Goal: Check status: Check status

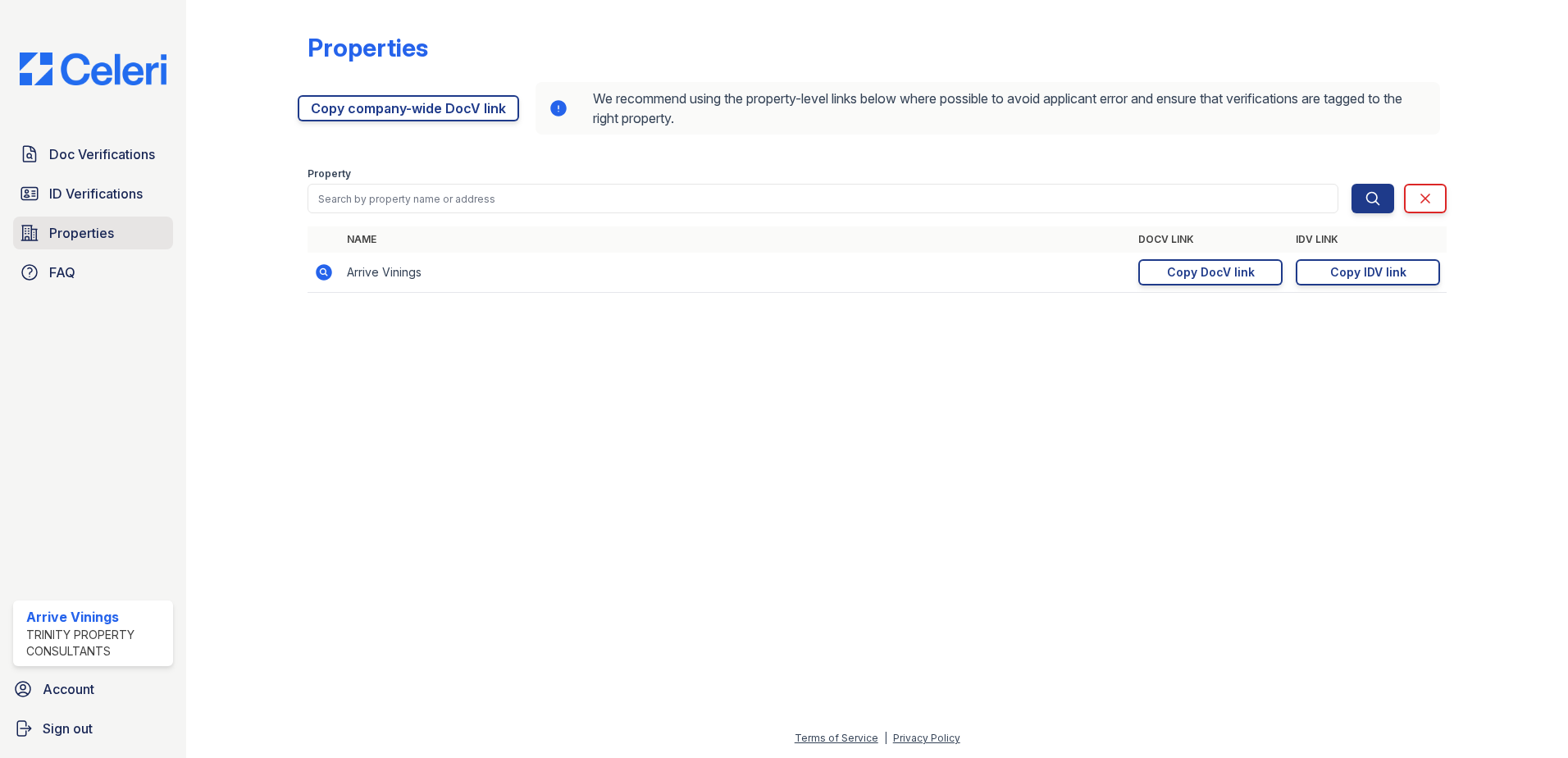
click at [78, 234] on span "Properties" at bounding box center [81, 233] width 65 height 19
click at [110, 151] on span "Doc Verifications" at bounding box center [102, 153] width 106 height 19
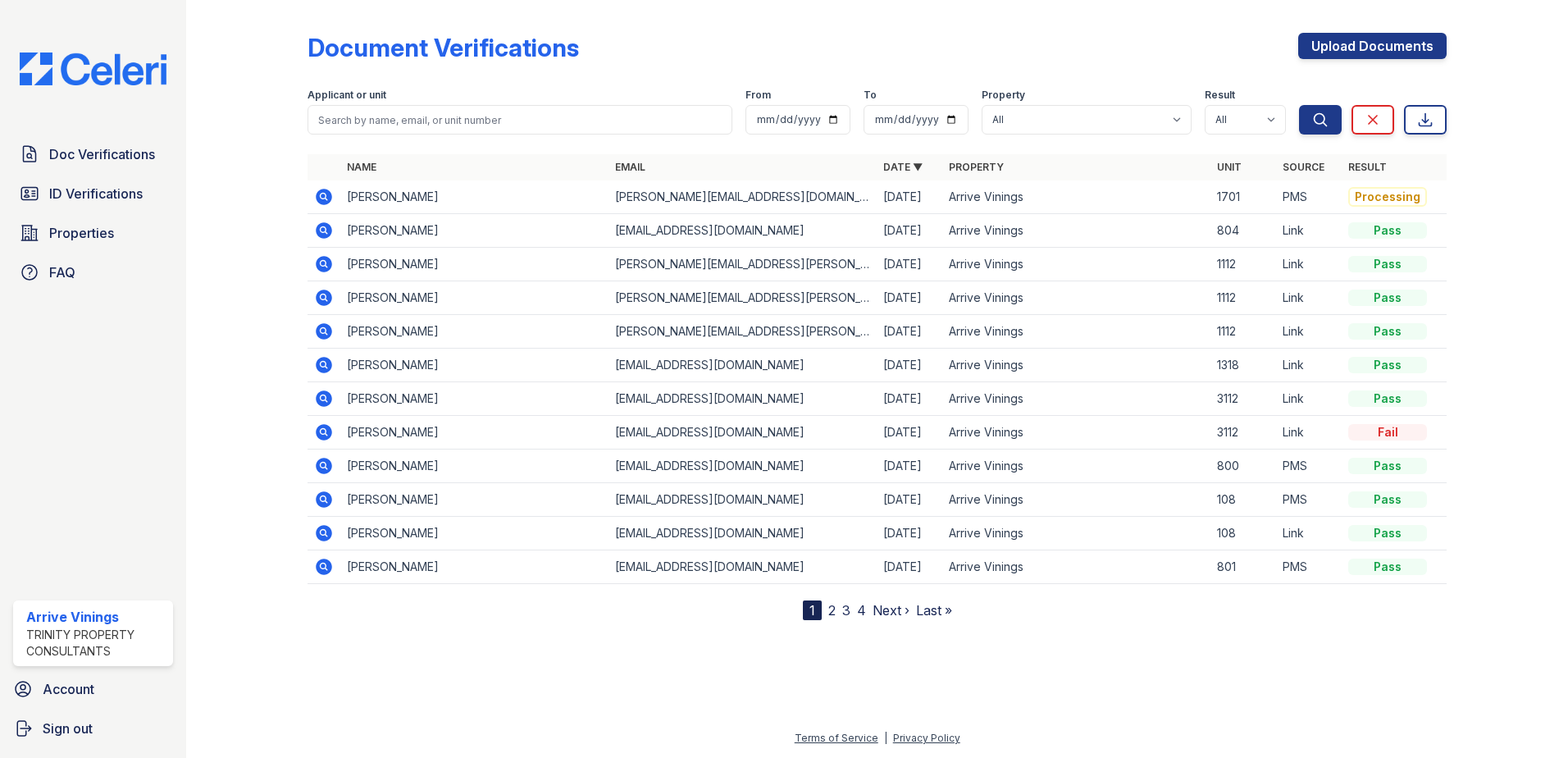
click at [325, 266] on icon at bounding box center [323, 264] width 19 height 19
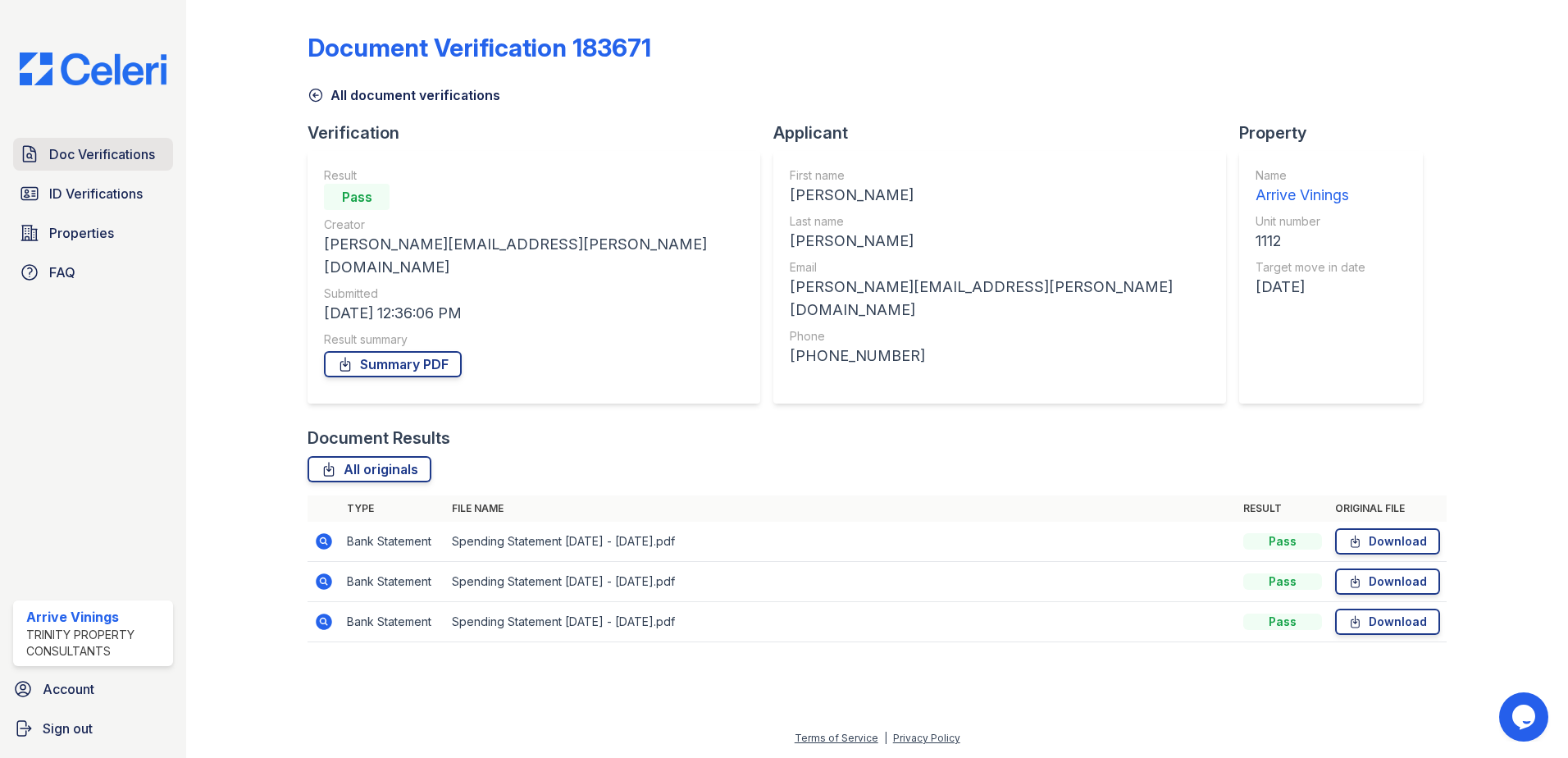
click at [71, 152] on span "Doc Verifications" at bounding box center [102, 153] width 106 height 19
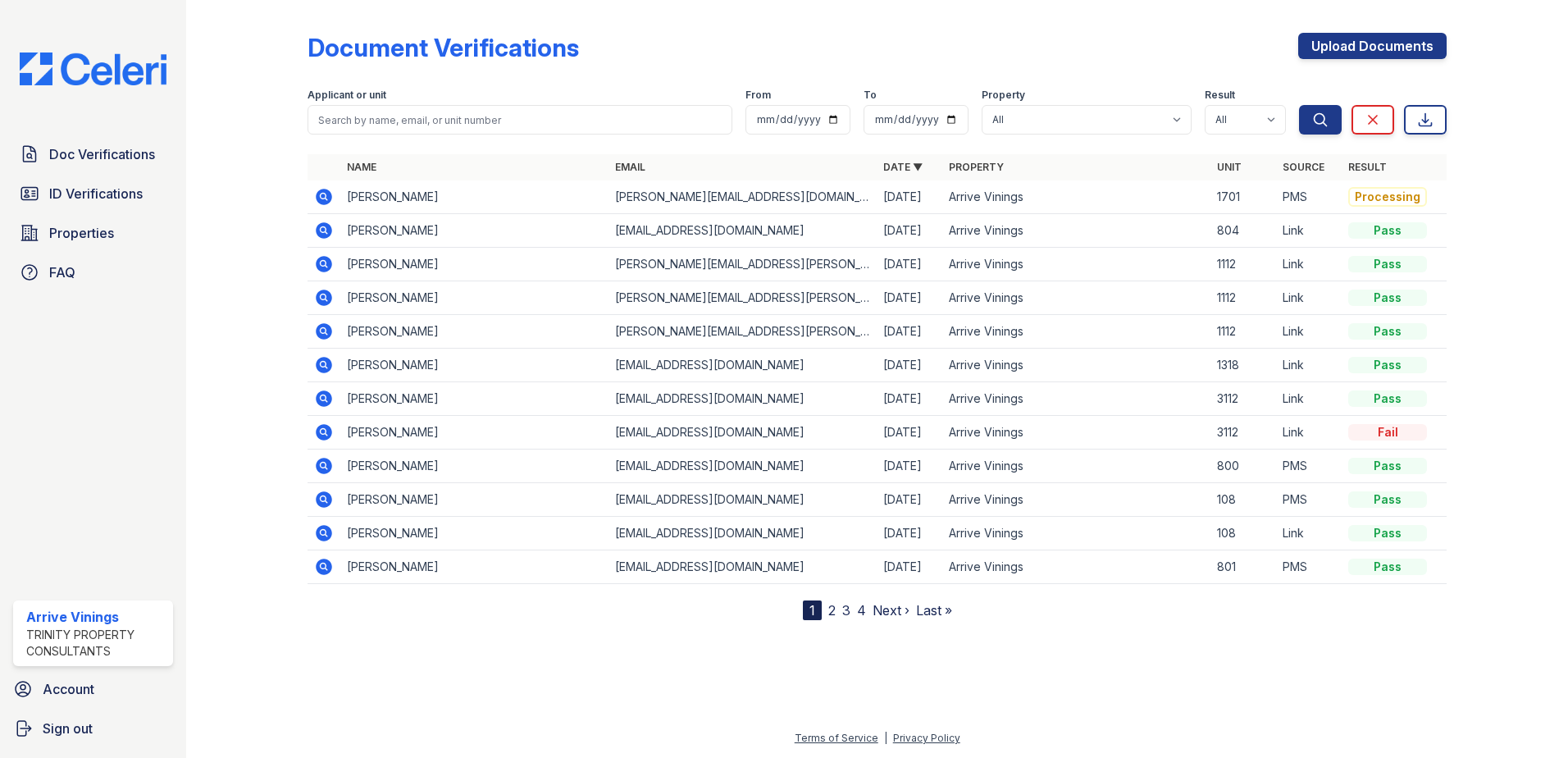
click at [67, 211] on div "Doc Verifications ID Verifications Properties FAQ" at bounding box center [93, 213] width 174 height 151
click at [70, 199] on span "ID Verifications" at bounding box center [95, 193] width 93 height 19
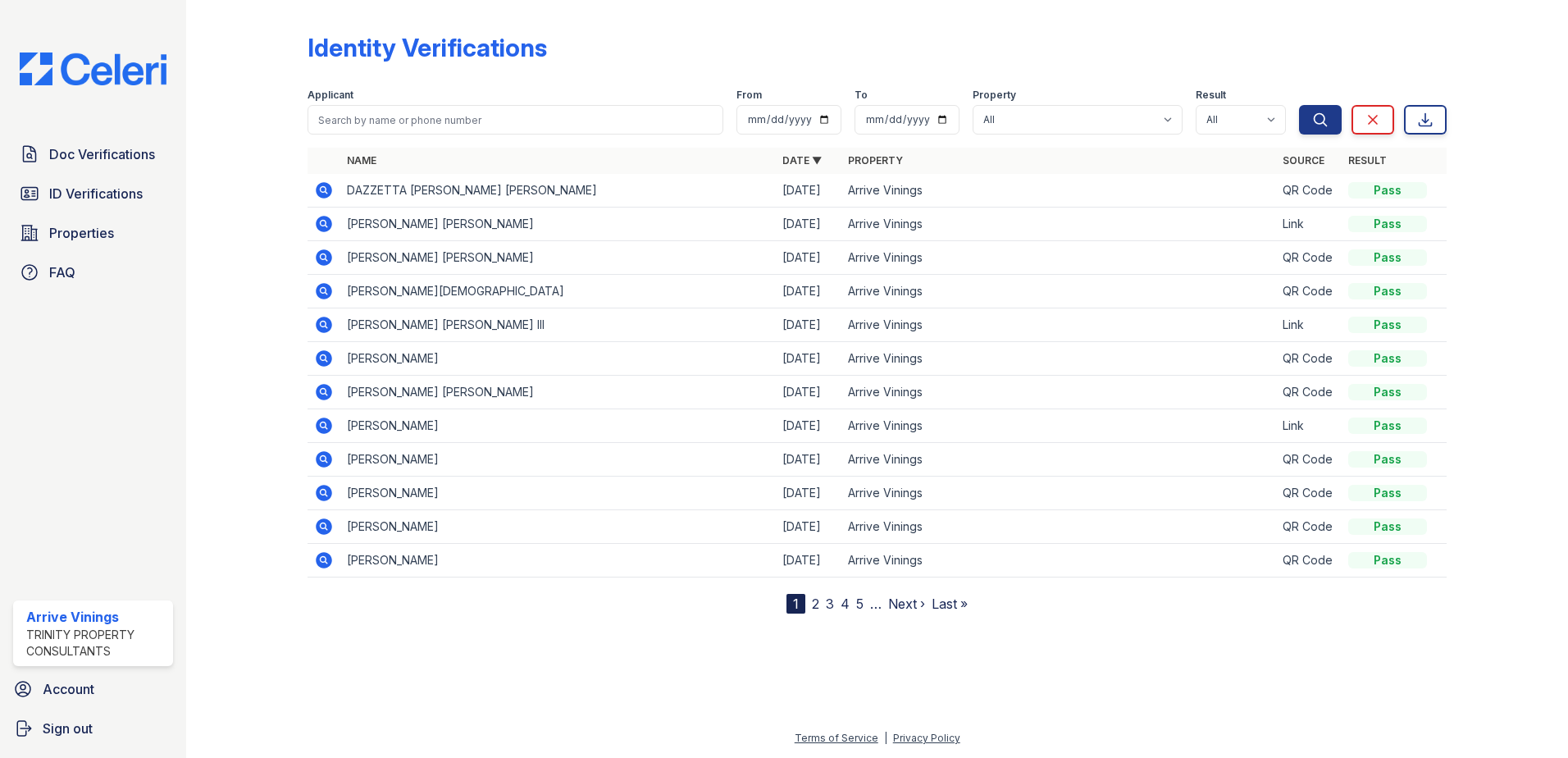
click at [322, 223] on icon at bounding box center [323, 223] width 4 height 4
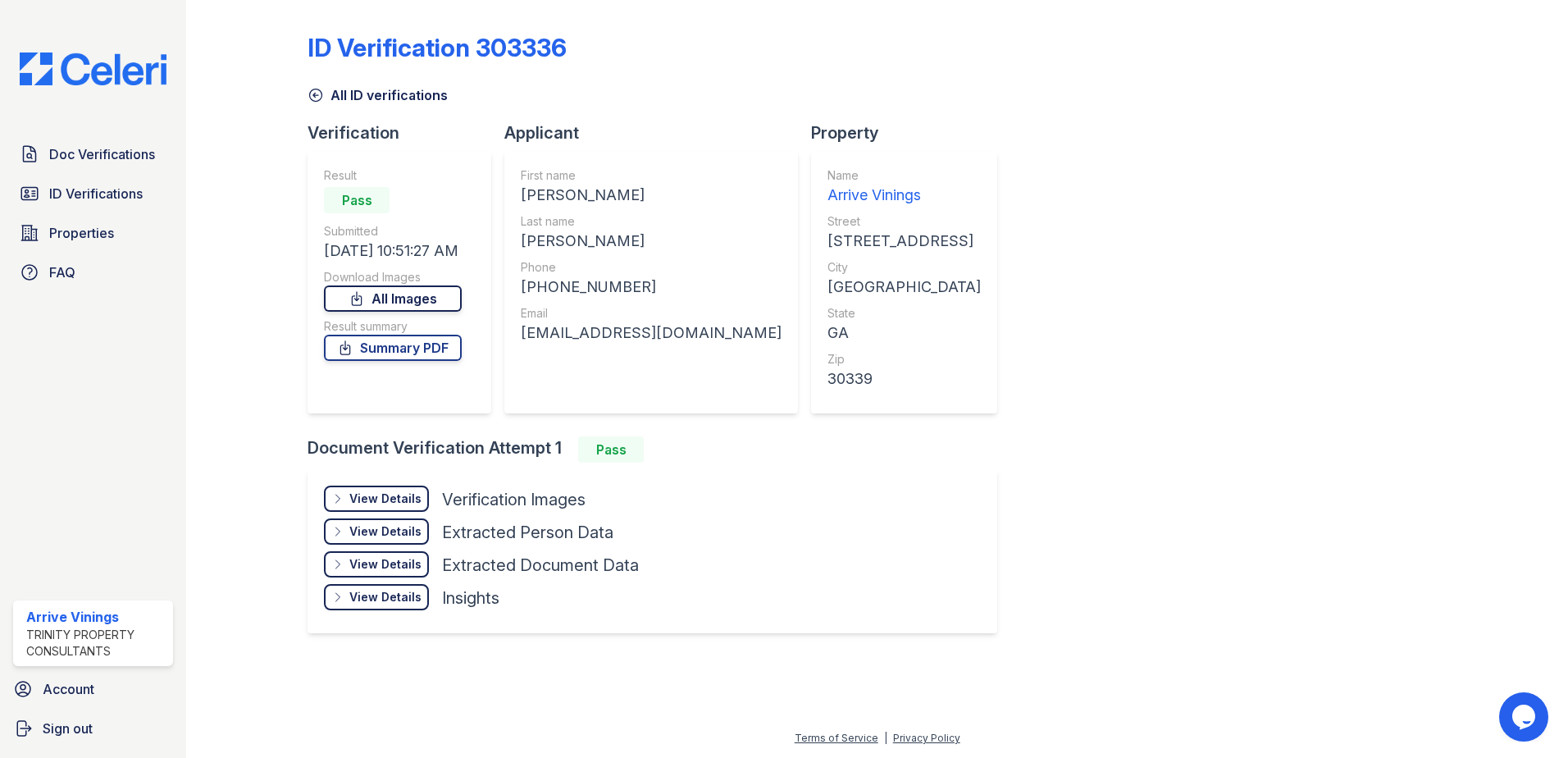
click at [373, 300] on link "All Images" at bounding box center [392, 298] width 138 height 26
click at [389, 345] on link "Summary PDF" at bounding box center [392, 348] width 138 height 26
